Goal: Check status

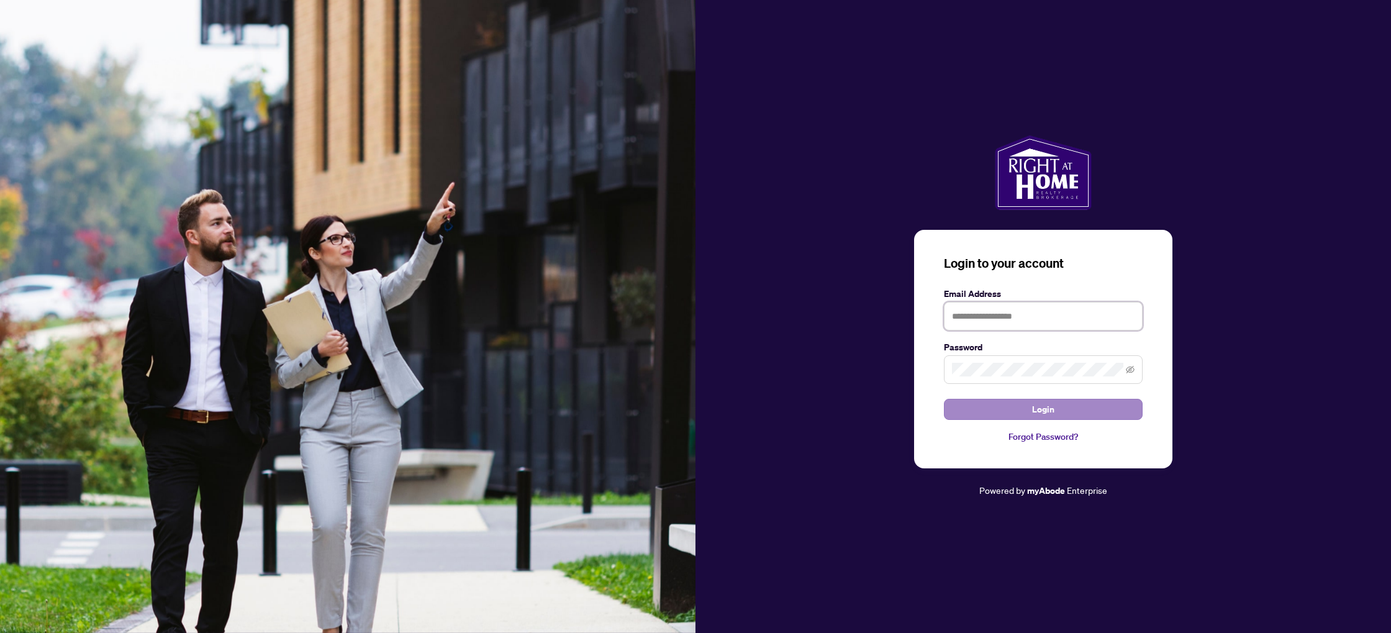
type input "**********"
click at [1048, 412] on span "Login" at bounding box center [1043, 409] width 22 height 20
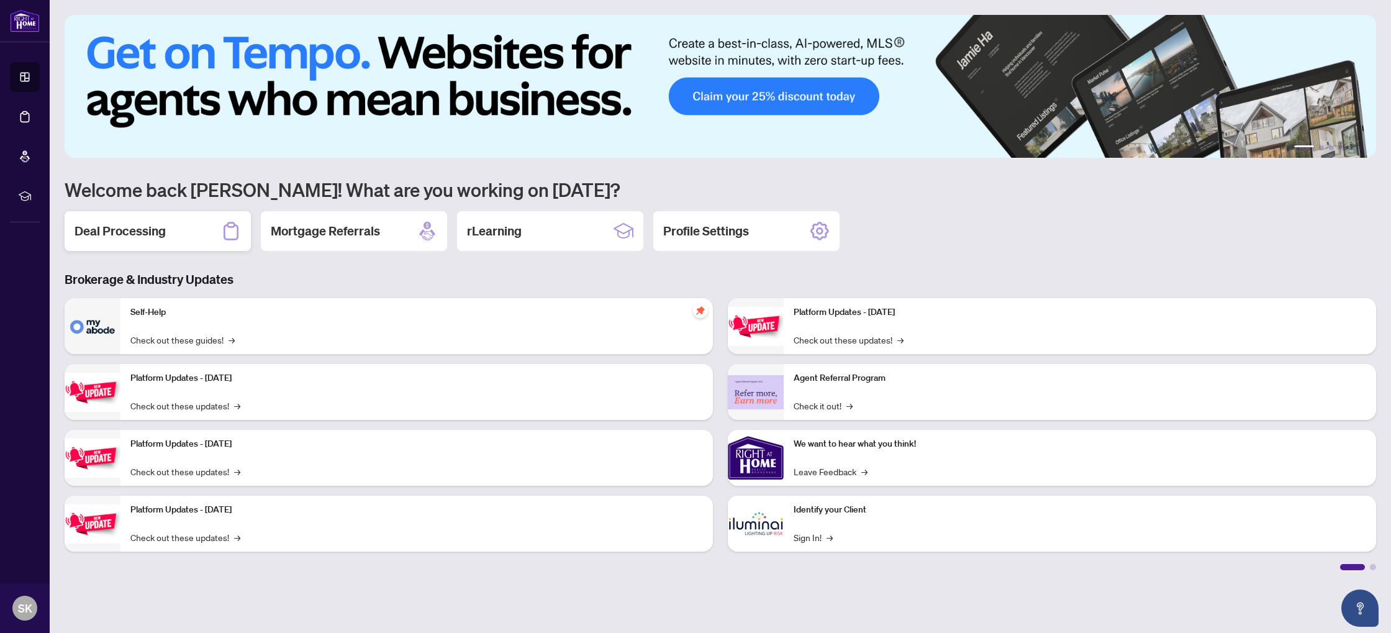
click at [132, 229] on h2 "Deal Processing" at bounding box center [120, 230] width 91 height 17
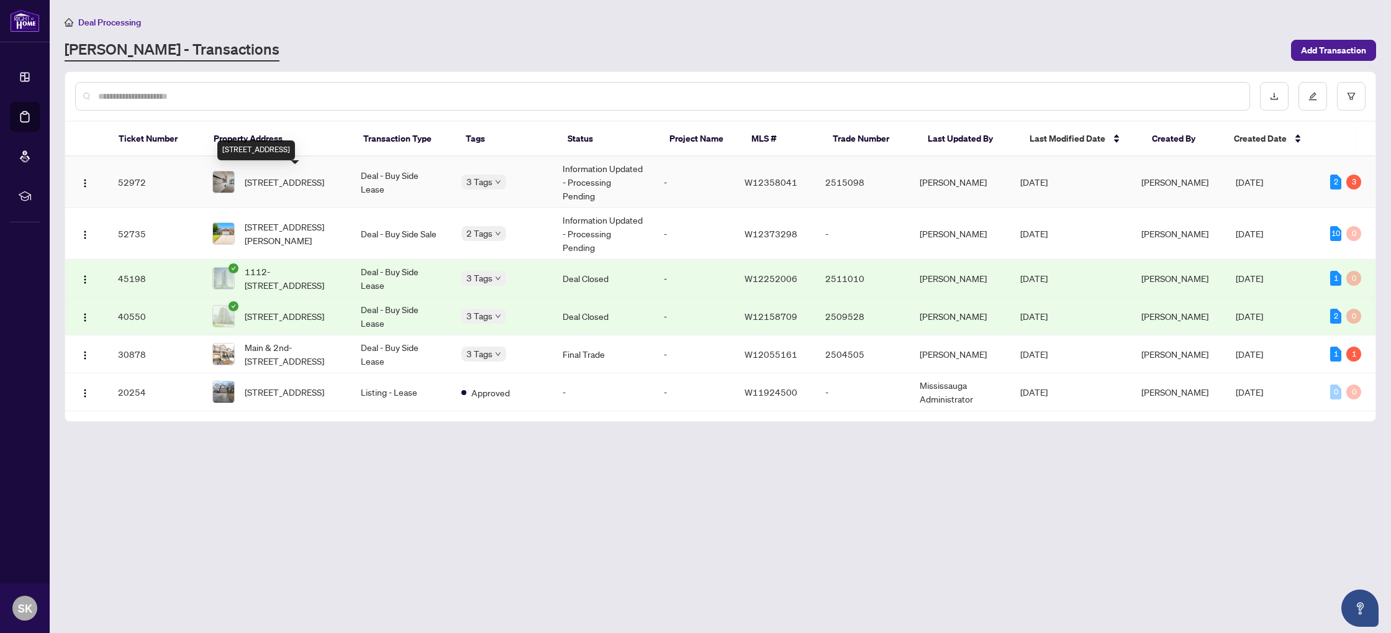
click at [311, 189] on span "[STREET_ADDRESS]" at bounding box center [284, 182] width 79 height 14
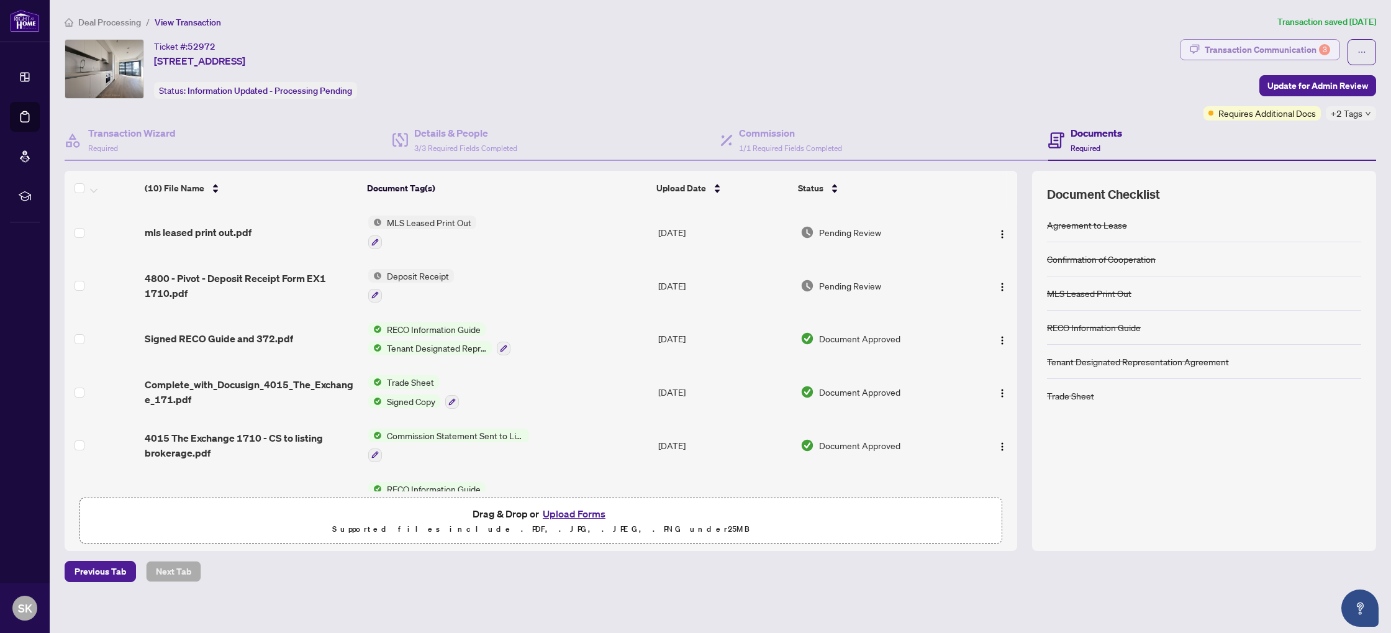
click at [1289, 45] on div "Transaction Communication 3" at bounding box center [1267, 50] width 125 height 20
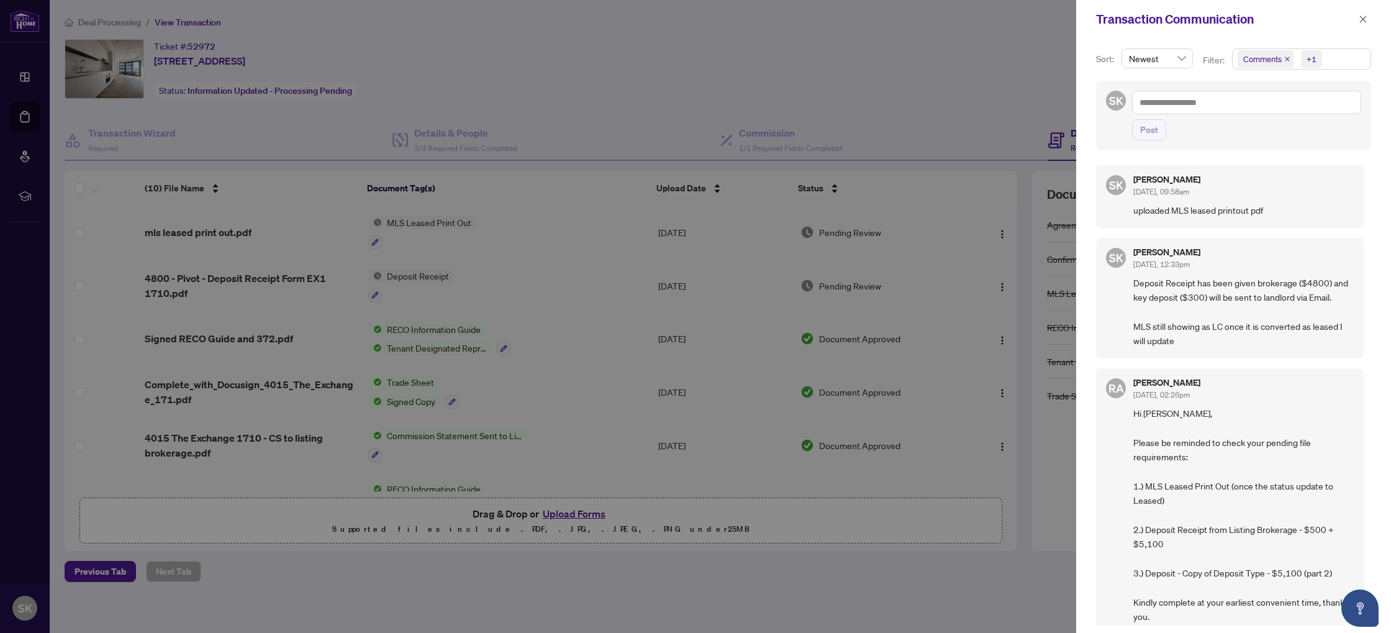
drag, startPoint x: 1365, startPoint y: 16, endPoint x: 1347, endPoint y: 30, distance: 22.5
click at [1364, 16] on icon "close" at bounding box center [1363, 19] width 7 height 7
